Goal: Task Accomplishment & Management: Complete application form

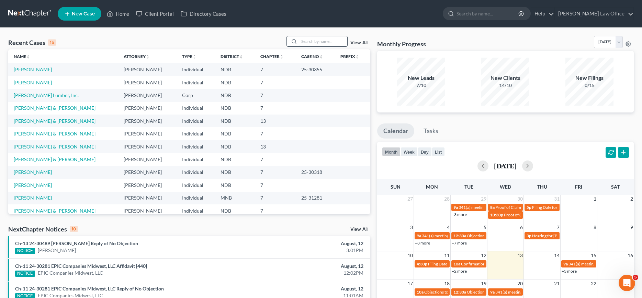
click at [313, 41] on input "search" at bounding box center [323, 41] width 48 height 10
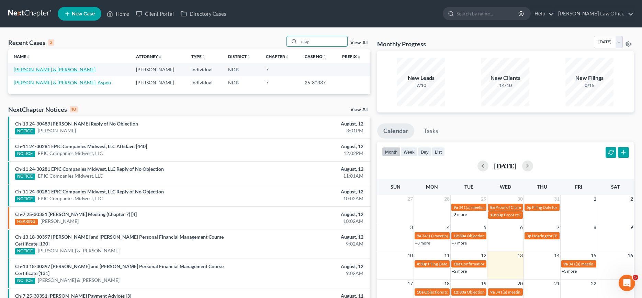
type input "may"
click at [33, 71] on link "[PERSON_NAME] & [PERSON_NAME]" at bounding box center [55, 70] width 82 height 6
select select "0"
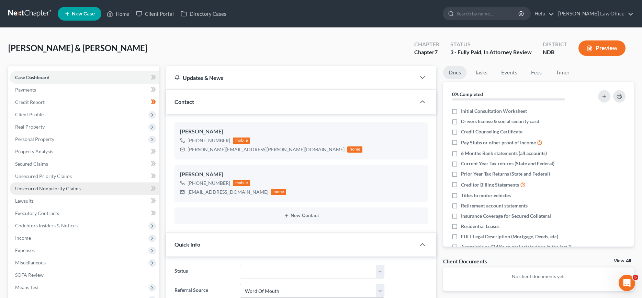
click at [49, 187] on span "Unsecured Nonpriority Claims" at bounding box center [48, 189] width 66 height 6
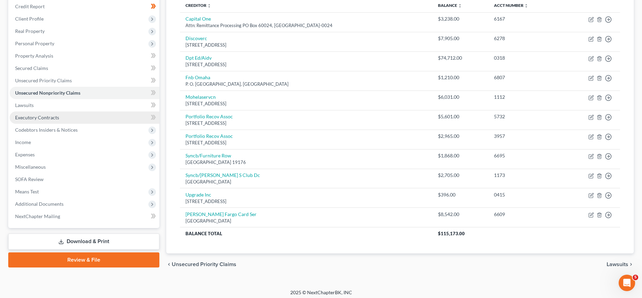
scroll to position [99, 0]
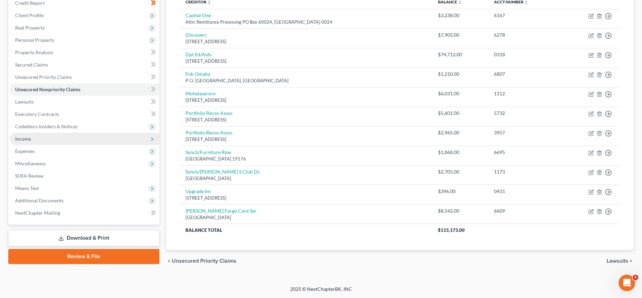
click at [30, 142] on span "Income" at bounding box center [85, 139] width 150 height 12
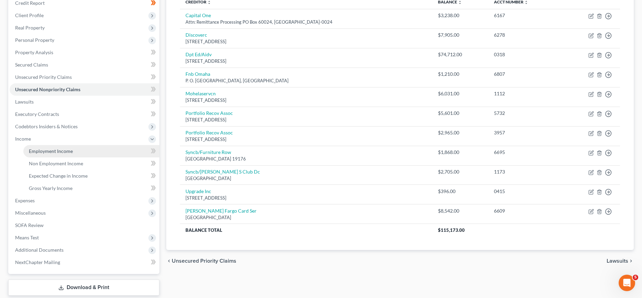
click at [38, 151] on span "Employment Income" at bounding box center [51, 151] width 44 height 6
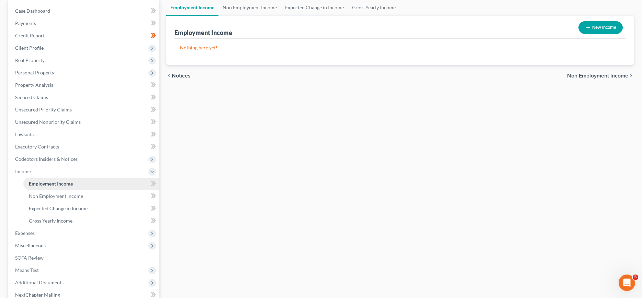
scroll to position [70, 0]
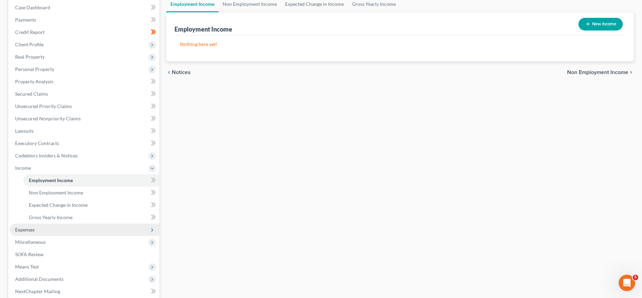
click at [29, 228] on span "Expenses" at bounding box center [25, 230] width 20 height 6
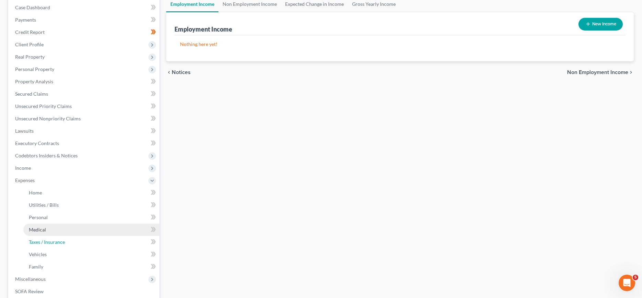
click at [33, 239] on span "Taxes / Insurance" at bounding box center [47, 242] width 36 height 6
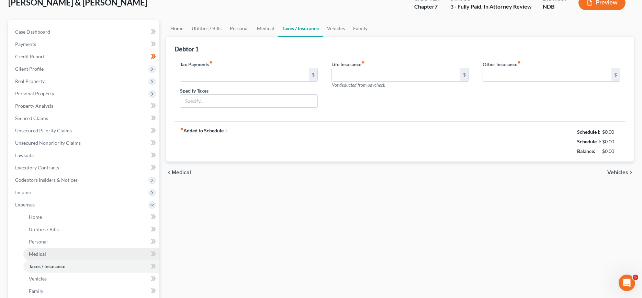
type input "0.00"
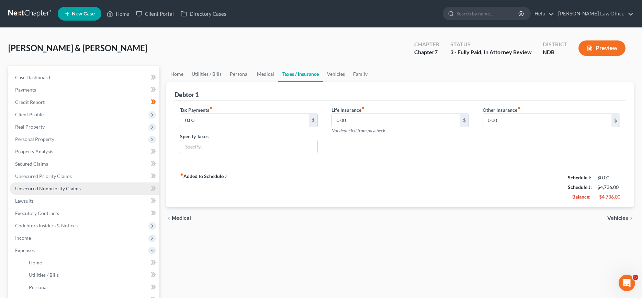
click at [31, 190] on span "Unsecured Nonpriority Claims" at bounding box center [48, 189] width 66 height 6
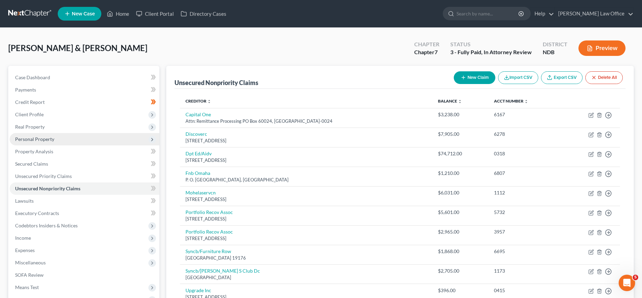
click at [28, 138] on span "Personal Property" at bounding box center [34, 139] width 39 height 6
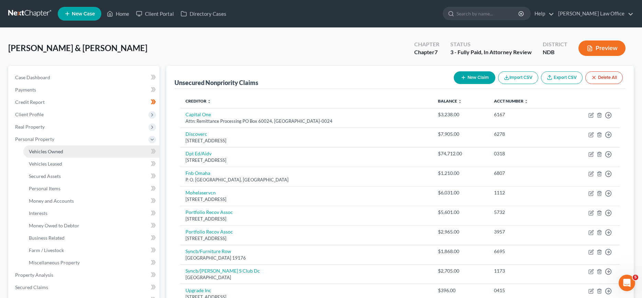
click at [31, 149] on span "Vehicles Owned" at bounding box center [46, 152] width 34 height 6
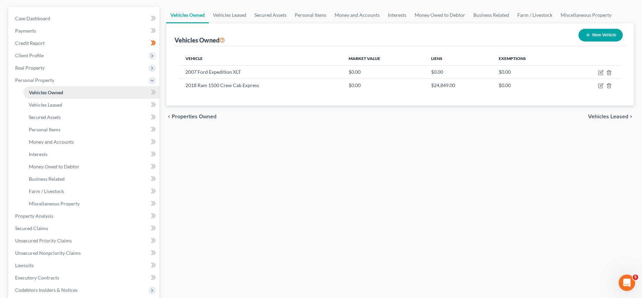
scroll to position [70, 0]
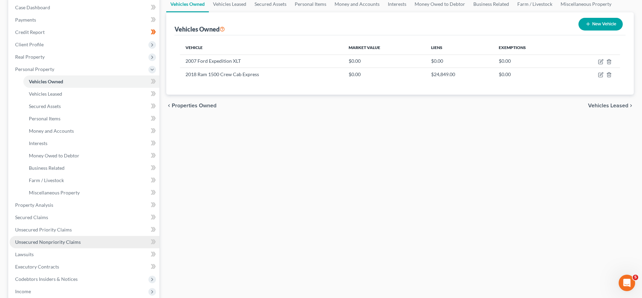
click at [59, 243] on span "Unsecured Nonpriority Claims" at bounding box center [48, 242] width 66 height 6
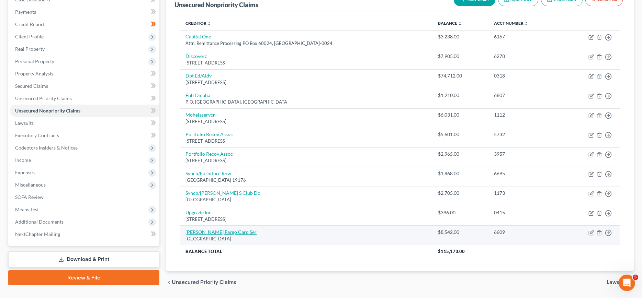
scroll to position [64, 0]
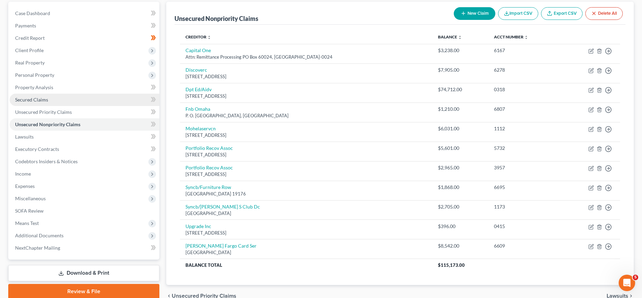
click at [30, 98] on span "Secured Claims" at bounding box center [31, 100] width 33 height 6
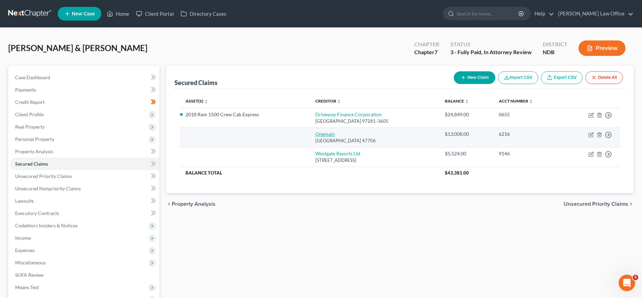
click at [319, 133] on link "Onemain" at bounding box center [325, 134] width 20 height 6
select select "15"
select select "2"
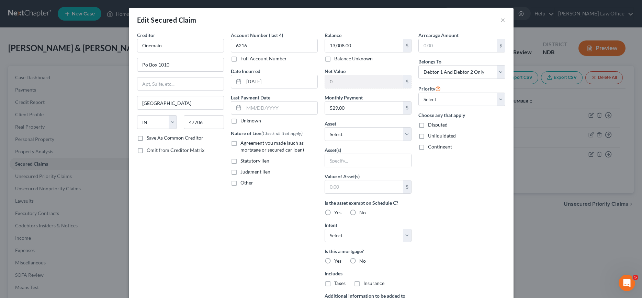
scroll to position [103, 0]
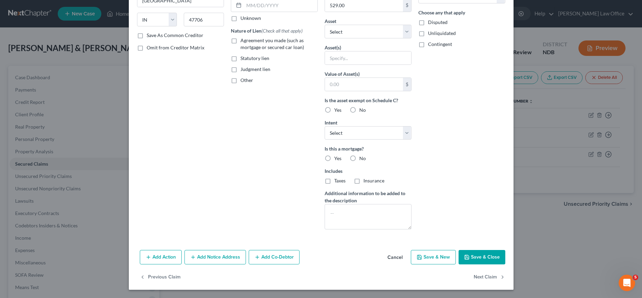
click at [359, 159] on label "No" at bounding box center [362, 158] width 7 height 7
click at [362, 159] on input "No" at bounding box center [364, 157] width 4 height 4
radio input "true"
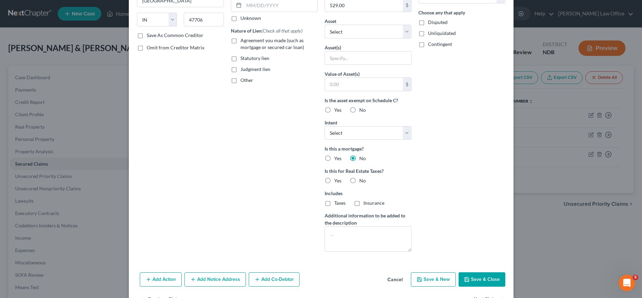
click at [359, 181] on label "No" at bounding box center [362, 181] width 7 height 7
click at [362, 181] on input "No" at bounding box center [364, 180] width 4 height 4
radio input "true"
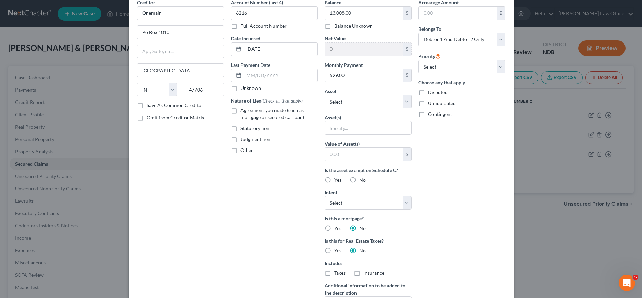
click at [240, 111] on label "Agreement you made (such as mortgage or secured car loan)" at bounding box center [278, 114] width 77 height 14
click at [243, 111] on input "Agreement you made (such as mortgage or secured car loan)" at bounding box center [245, 109] width 4 height 4
checkbox input "true"
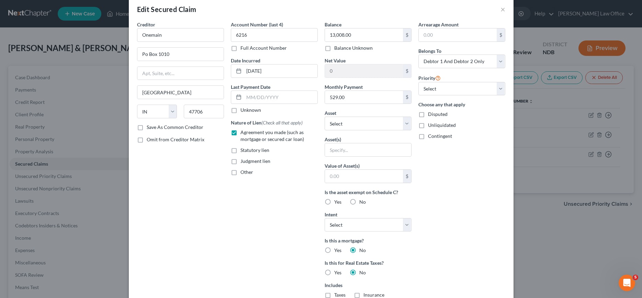
scroll to position [0, 0]
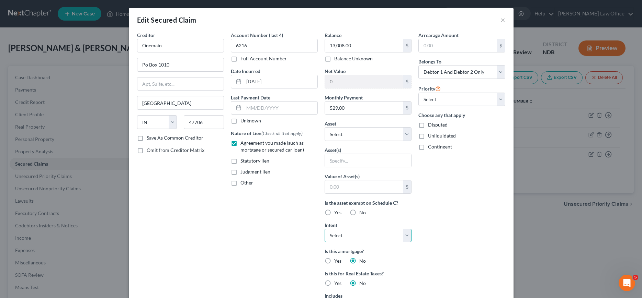
select select "2"
click option "Reaffirm" at bounding box center [0, 0] width 0 height 0
select select "3"
click option "2007 Ford Expedition XLT - $0.0" at bounding box center [0, 0] width 0 height 0
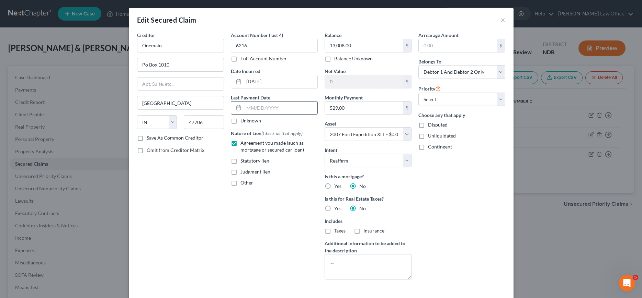
click at [290, 106] on input "text" at bounding box center [280, 108] width 73 height 13
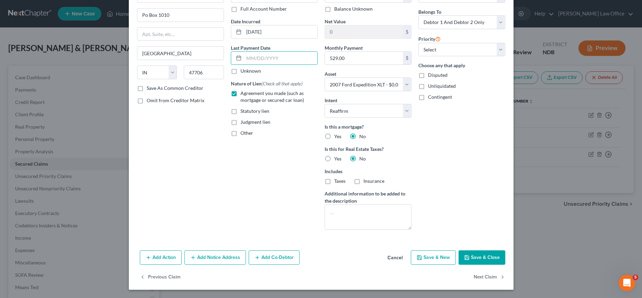
click at [482, 256] on button "Save & Close" at bounding box center [481, 258] width 47 height 14
select select
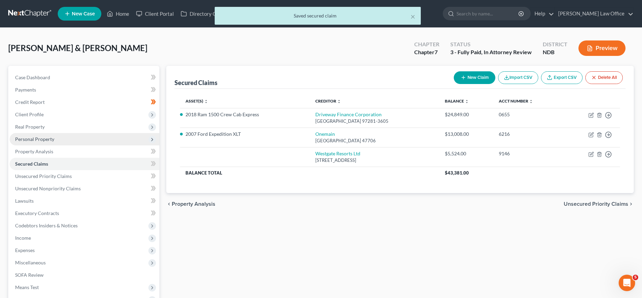
click at [29, 139] on span "Personal Property" at bounding box center [34, 139] width 39 height 6
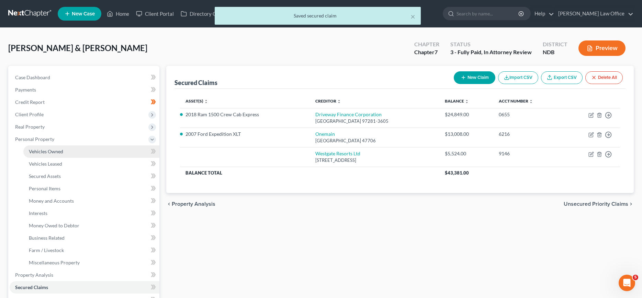
click at [35, 152] on span "Vehicles Owned" at bounding box center [46, 152] width 34 height 6
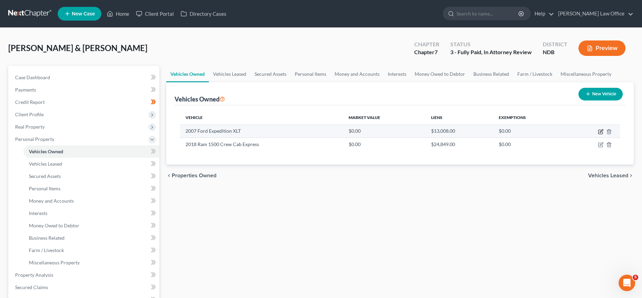
click at [601, 130] on icon "button" at bounding box center [600, 131] width 5 height 5
select select "0"
select select "19"
select select "2"
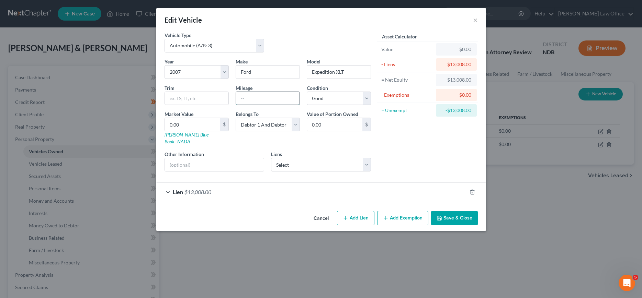
click at [258, 97] on input "text" at bounding box center [268, 98] width 64 height 13
click at [307, 92] on select "Select Excellent Very Good Good Fair Poor" at bounding box center [339, 99] width 64 height 14
select select "3"
click option "Fair" at bounding box center [0, 0] width 0 height 0
click at [278, 104] on input "text" at bounding box center [268, 98] width 64 height 13
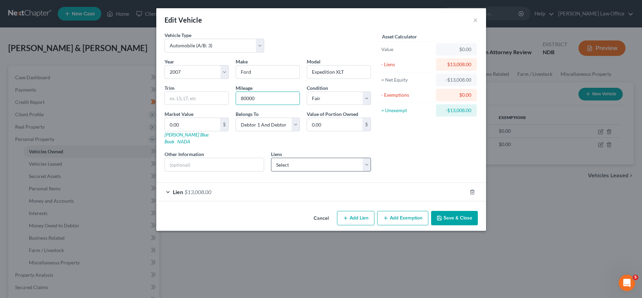
type input "80000"
click at [271, 158] on select "Select Westgate Resorts Ltd - $5,524.00" at bounding box center [321, 165] width 100 height 14
click at [418, 140] on div "Asset Calculator Value $0.00 - Liens $13,008.00 = Net Equity -$13,008.00 - Exem…" at bounding box center [427, 105] width 107 height 146
click at [447, 211] on button "Save & Close" at bounding box center [454, 218] width 47 height 14
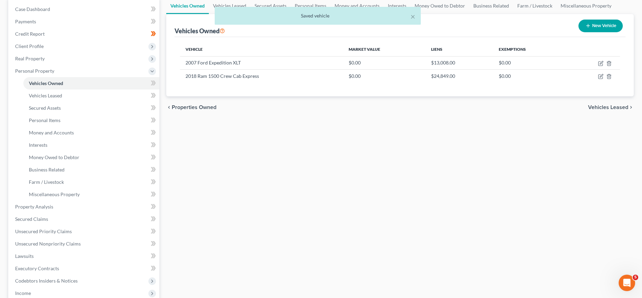
scroll to position [70, 0]
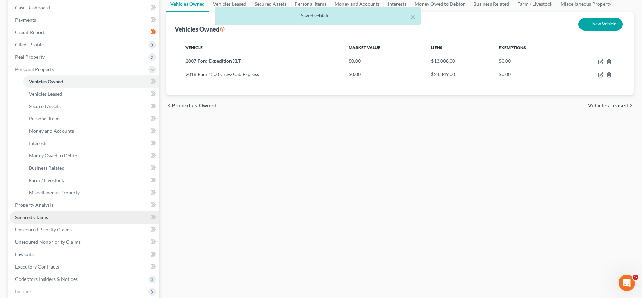
click at [33, 215] on span "Secured Claims" at bounding box center [31, 218] width 33 height 6
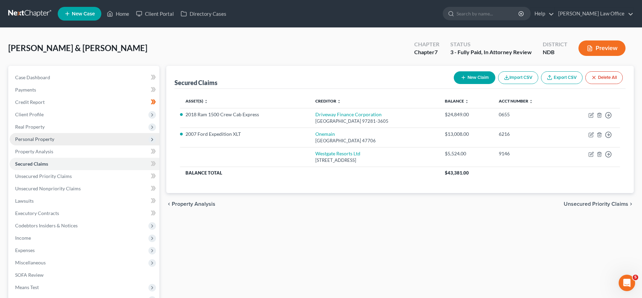
click at [29, 141] on span "Personal Property" at bounding box center [34, 139] width 39 height 6
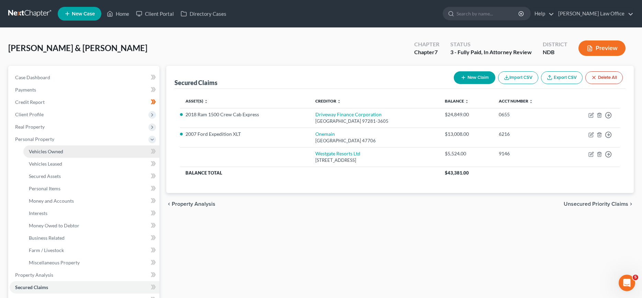
click at [29, 148] on link "Vehicles Owned" at bounding box center [91, 152] width 136 height 12
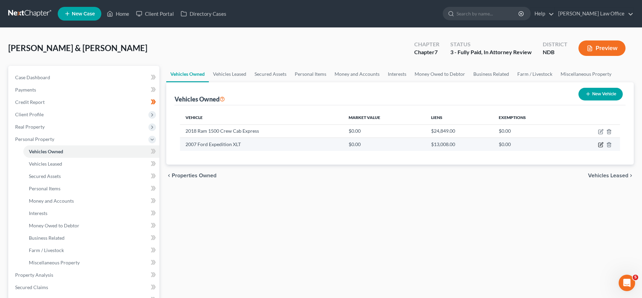
click at [601, 144] on icon "button" at bounding box center [600, 144] width 5 height 5
select select "0"
select select "19"
select select "3"
select select "2"
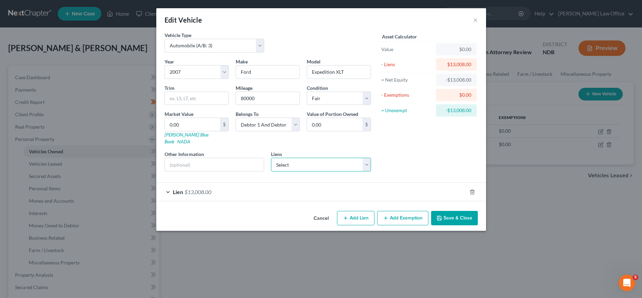
click at [271, 158] on select "Select Westgate Resorts Ltd - $5,524.00" at bounding box center [321, 165] width 100 height 14
click option "Select" at bounding box center [0, 0] width 0 height 0
click at [192, 189] on span "$13,008.00" at bounding box center [197, 192] width 27 height 7
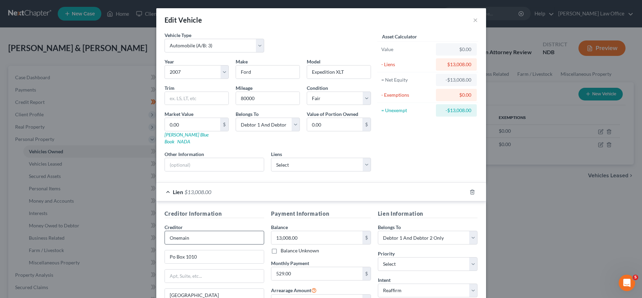
scroll to position [77, 0]
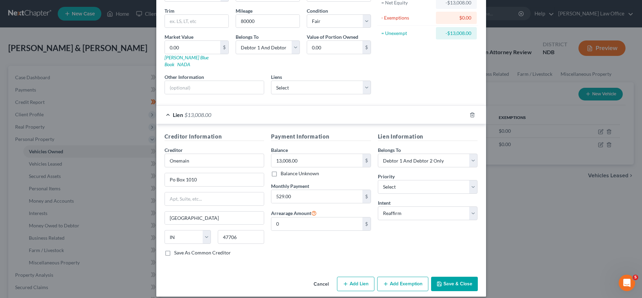
click at [451, 277] on button "Save & Close" at bounding box center [454, 284] width 47 height 14
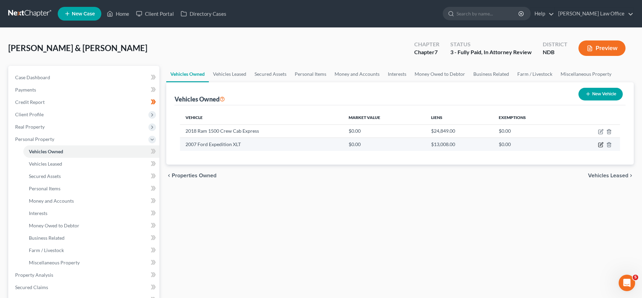
click at [601, 145] on icon "button" at bounding box center [600, 144] width 5 height 5
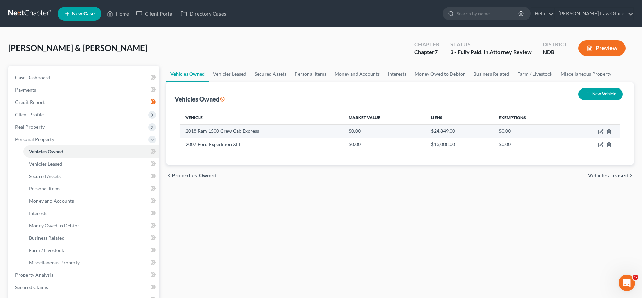
select select "0"
select select "19"
select select "3"
select select "2"
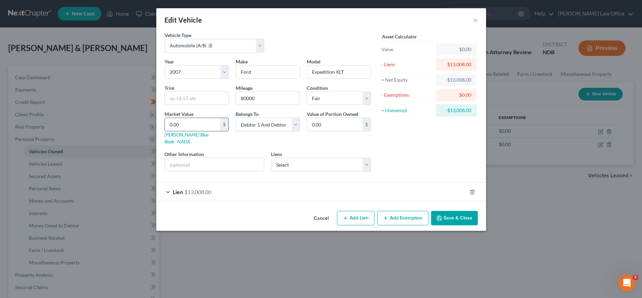
click at [205, 118] on input "0.00" at bounding box center [192, 124] width 55 height 13
type input "4"
type input "4.00"
type input "45"
type input "45.00"
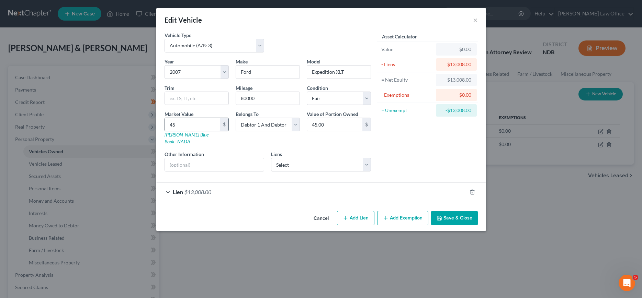
type input "450"
type input "450.00"
type input "4500"
type input "4,500.00"
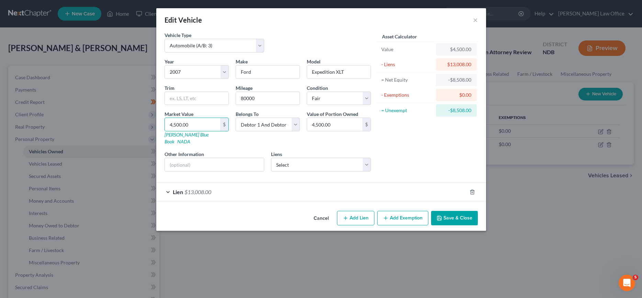
click at [455, 211] on button "Save & Close" at bounding box center [454, 218] width 47 height 14
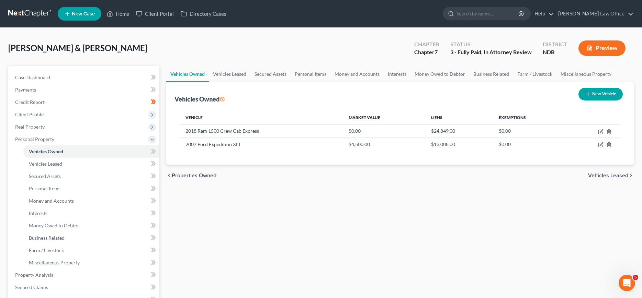
click at [24, 12] on link at bounding box center [30, 14] width 44 height 12
